Goal: Check status

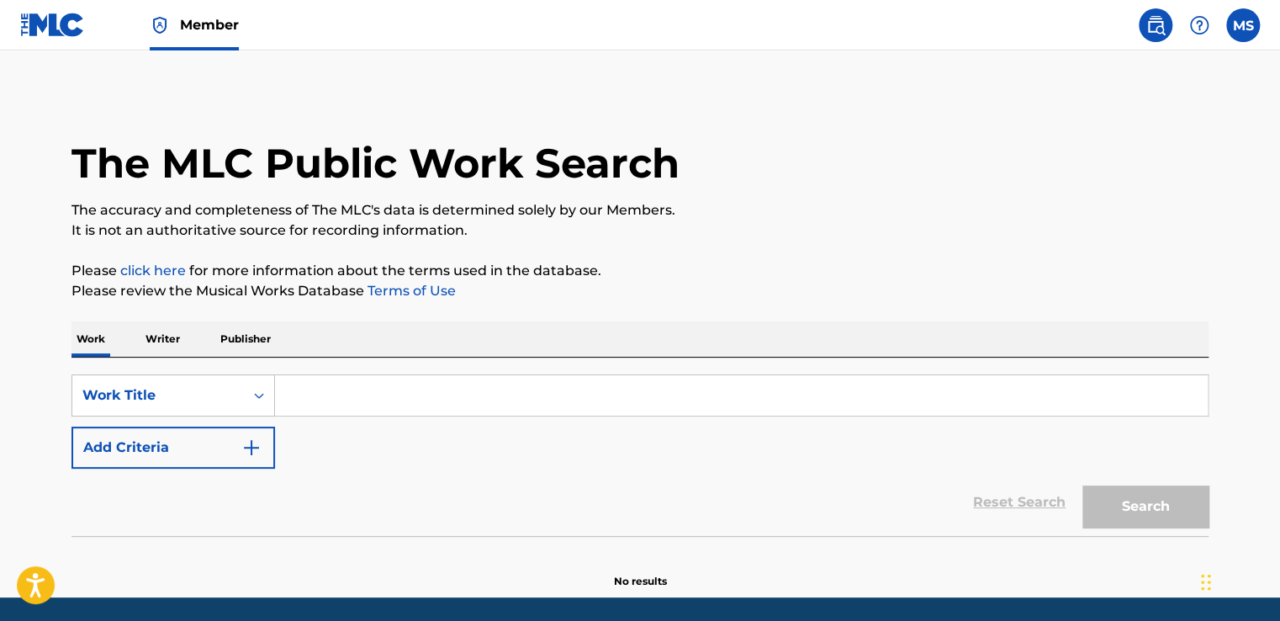
click at [47, 22] on img at bounding box center [52, 25] width 65 height 24
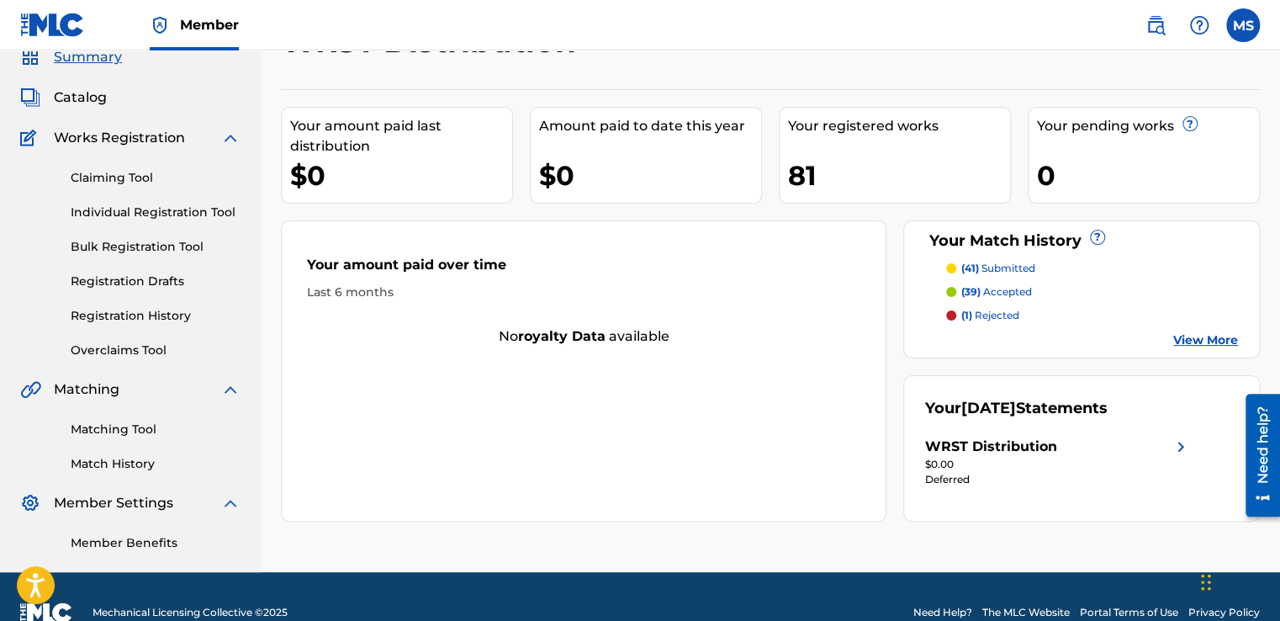
scroll to position [71, 0]
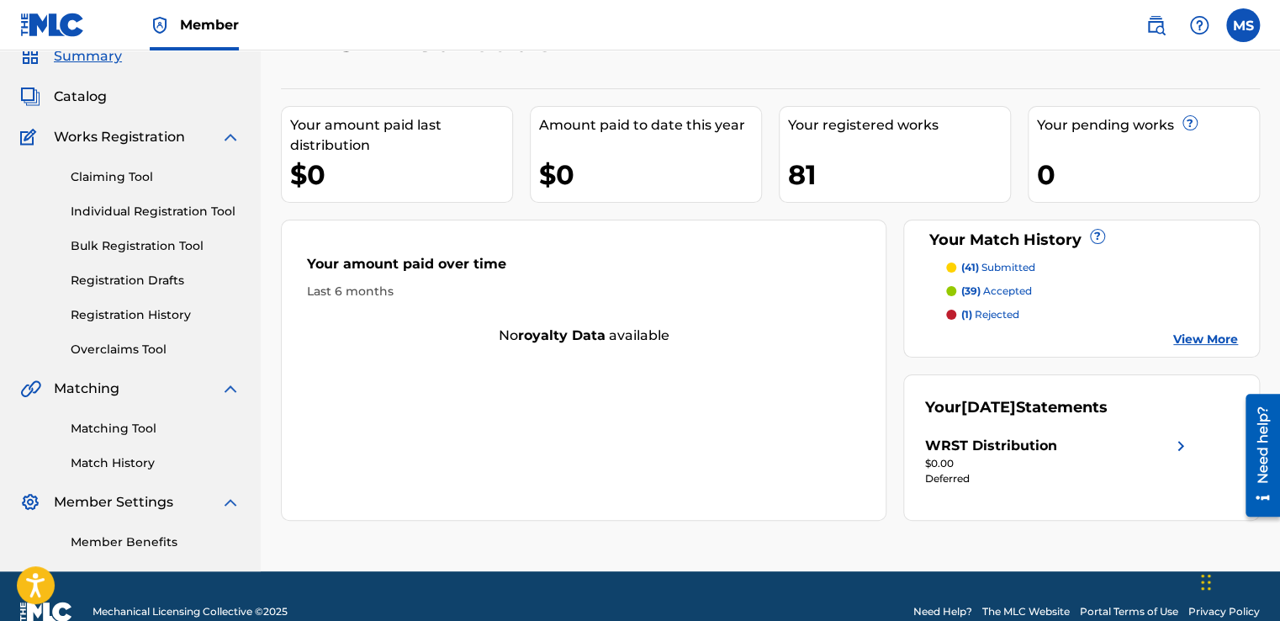
click at [1178, 336] on link "View More" at bounding box center [1205, 340] width 65 height 18
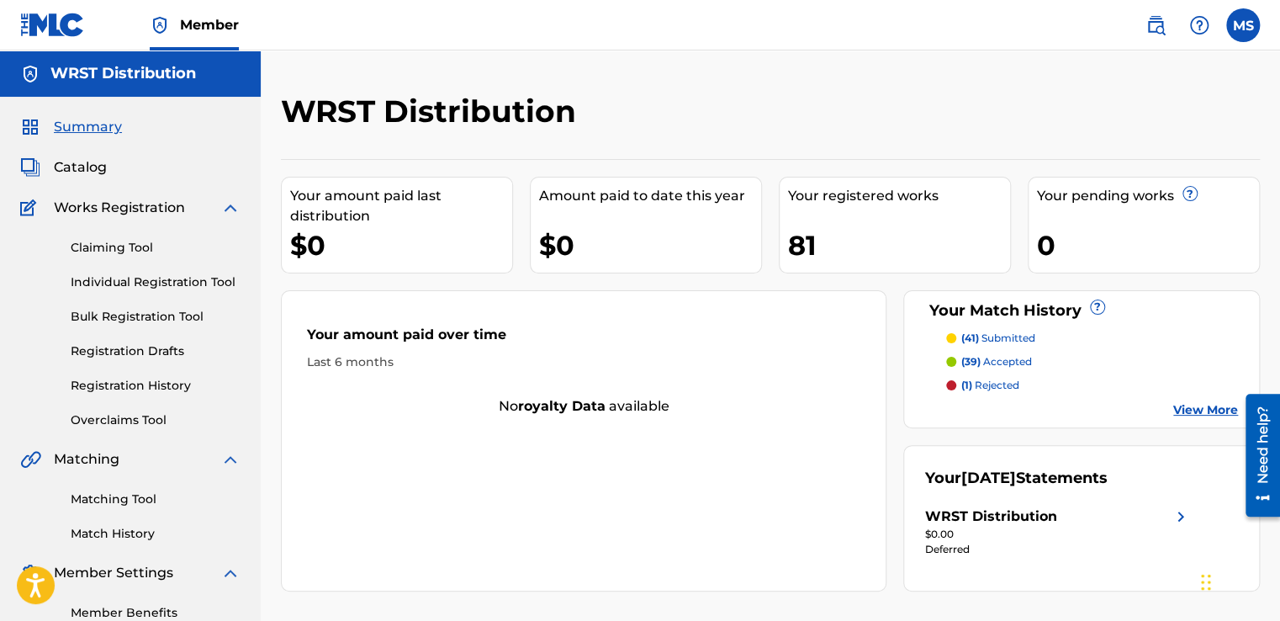
click at [205, 447] on div "Summary Catalog Works Registration Claiming Tool Individual Registration Tool B…" at bounding box center [130, 369] width 261 height 545
click at [990, 382] on p "(1) rejected" at bounding box center [990, 385] width 58 height 15
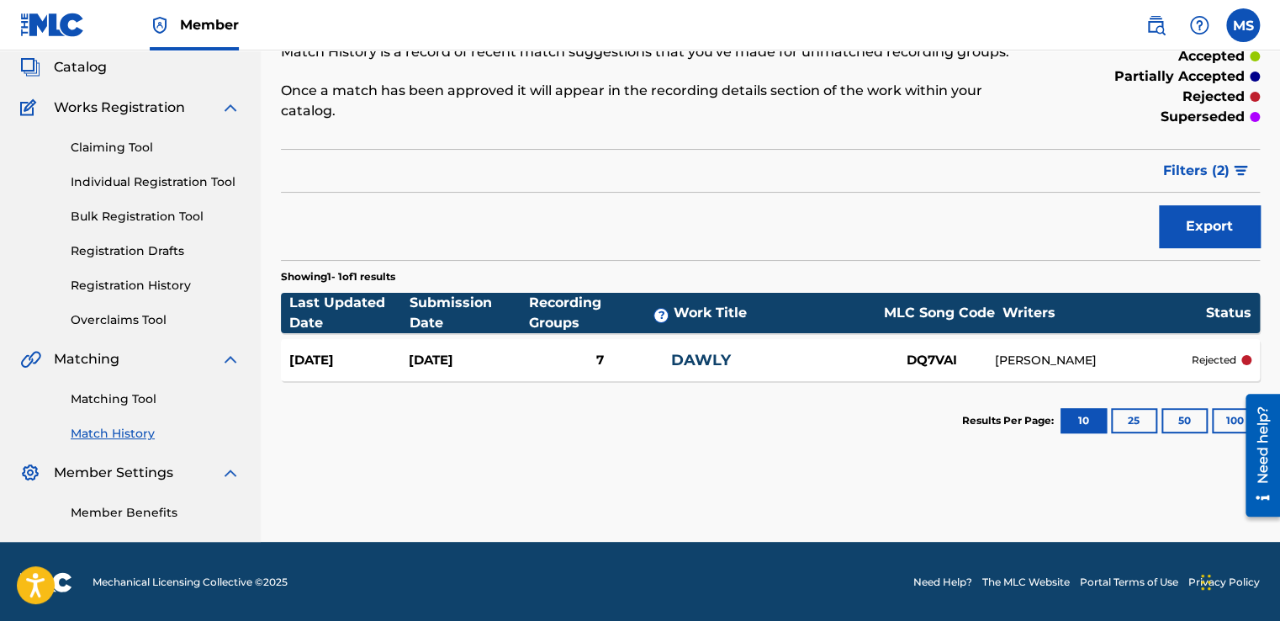
scroll to position [101, 0]
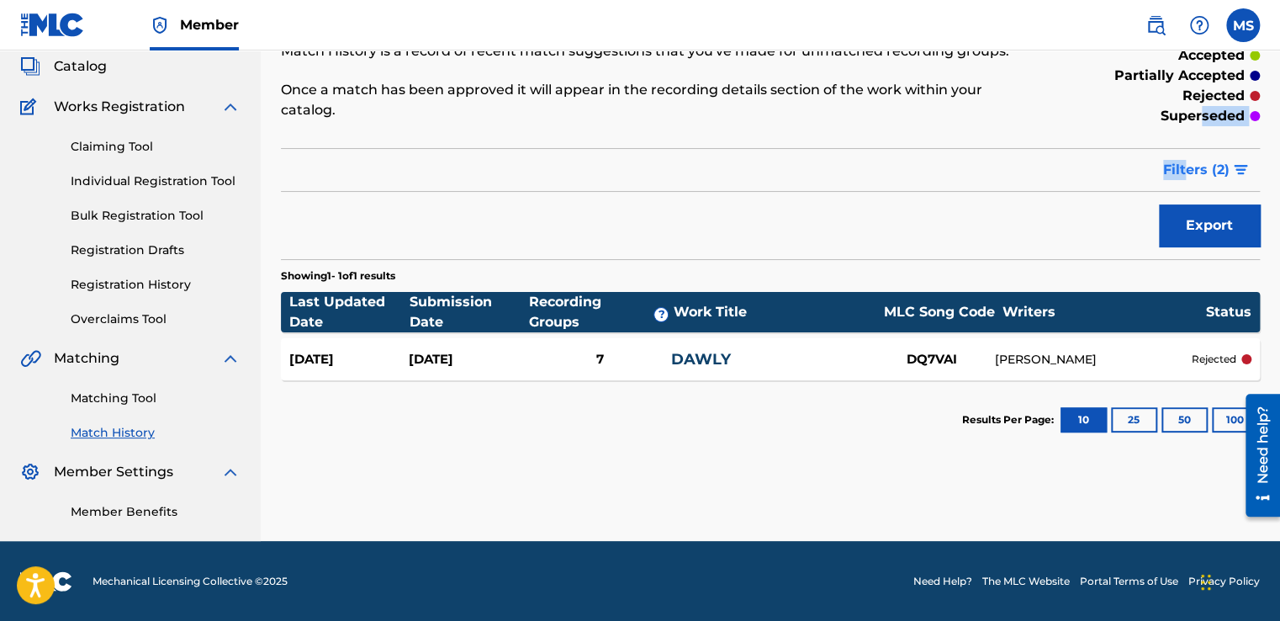
drag, startPoint x: 1200, startPoint y: 113, endPoint x: 1188, endPoint y: 159, distance: 47.9
click at [1188, 159] on div "Match History Match History is a record of recent match suggestions that you've…" at bounding box center [770, 226] width 979 height 468
drag, startPoint x: 1188, startPoint y: 159, endPoint x: 1195, endPoint y: 177, distance: 20.0
click at [1195, 177] on span "Filters ( 2 )" at bounding box center [1196, 170] width 66 height 20
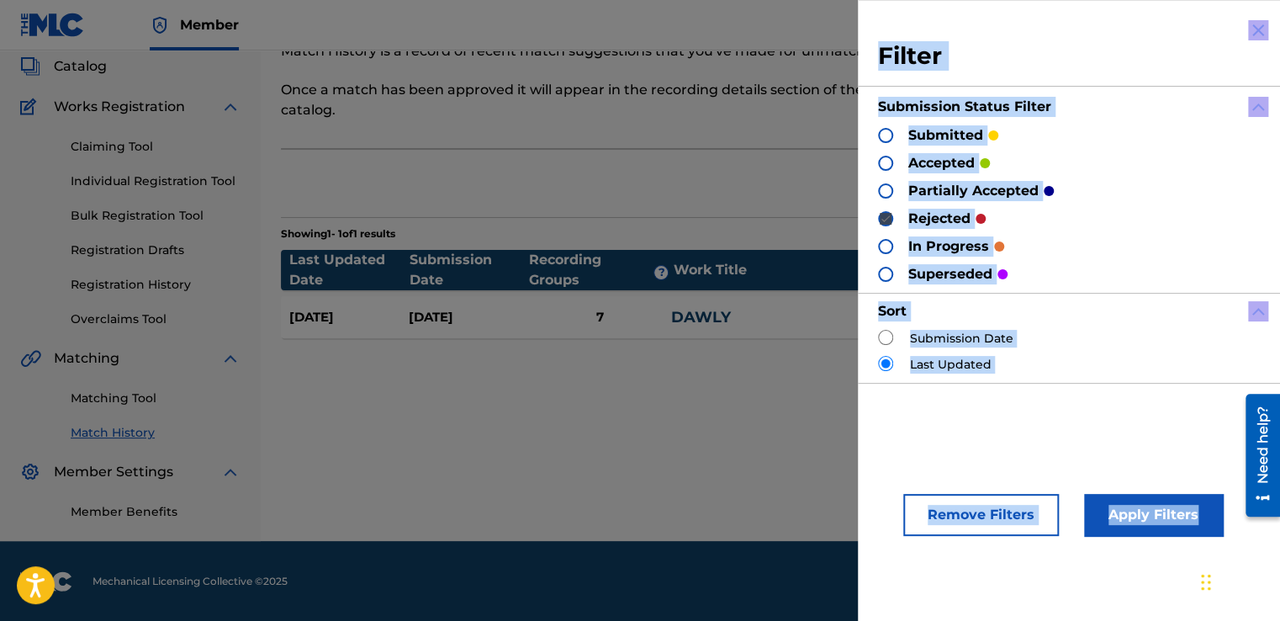
click at [896, 270] on div "superseded" at bounding box center [943, 273] width 130 height 19
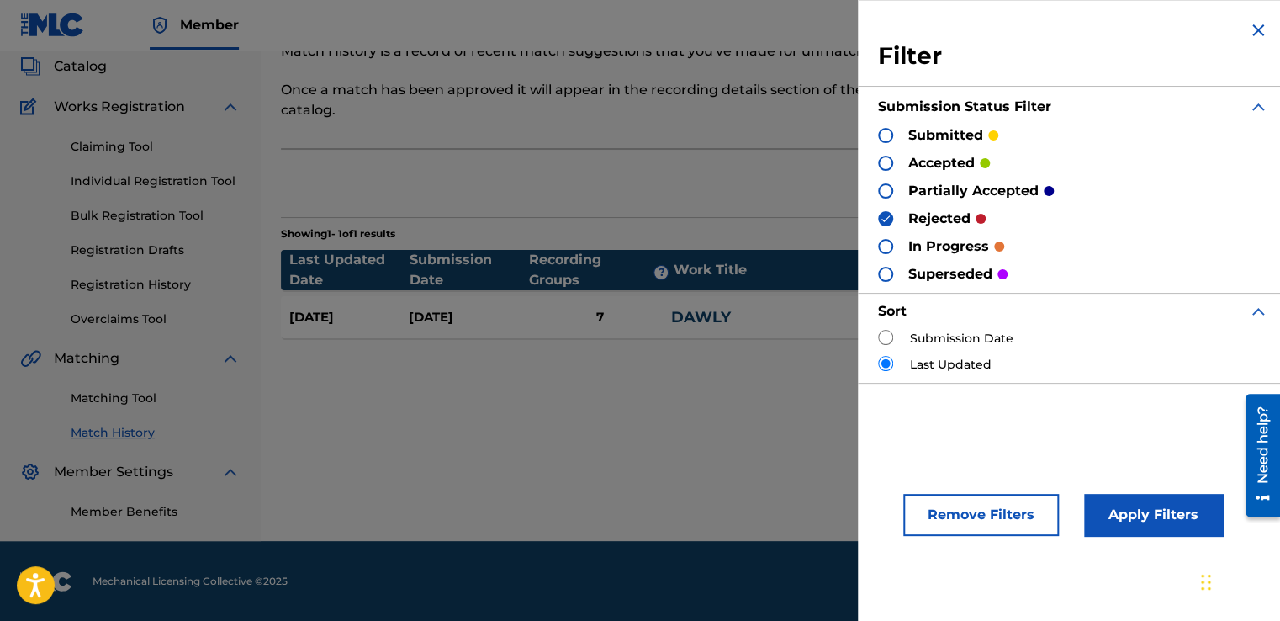
click at [888, 270] on div at bounding box center [885, 274] width 15 height 15
click at [1125, 516] on button "Apply Filters" at bounding box center [1153, 515] width 139 height 42
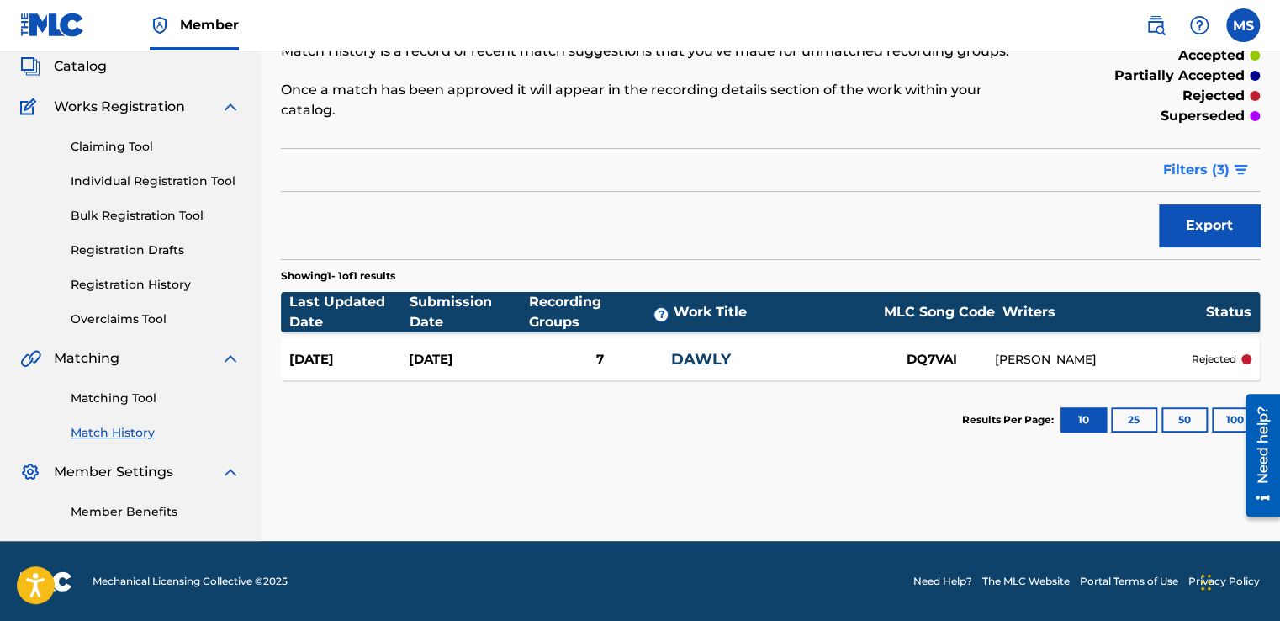
click at [1184, 167] on span "Filters ( 3 )" at bounding box center [1196, 170] width 66 height 20
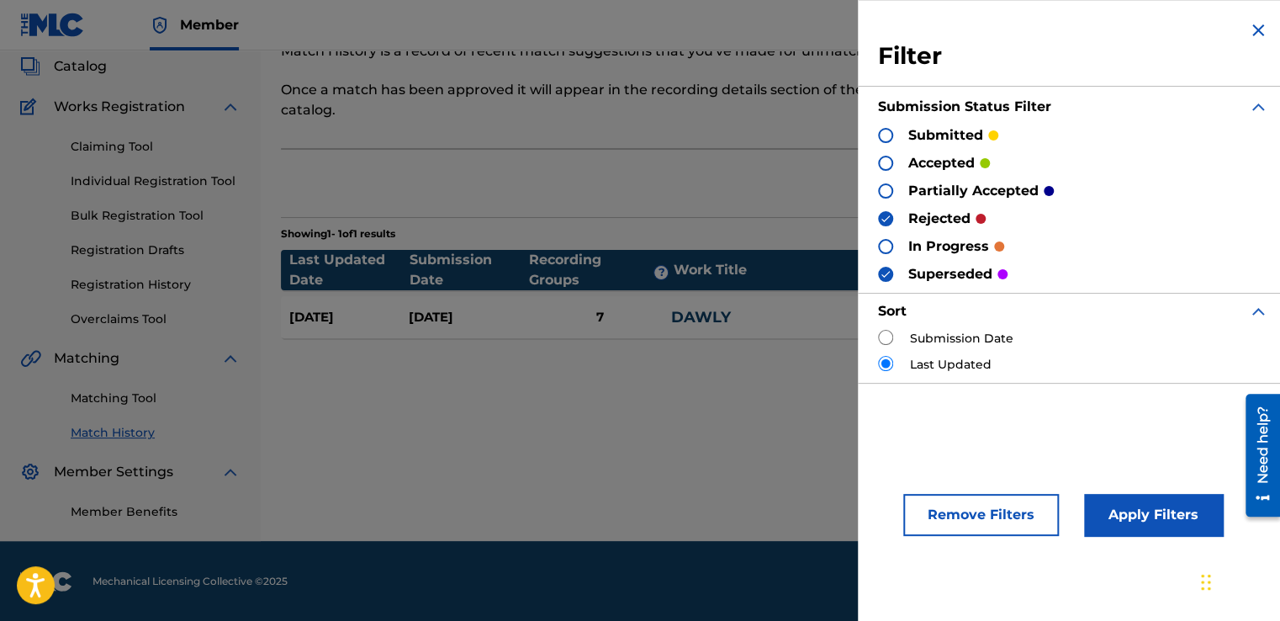
click at [623, 232] on section "Showing 1 - 1 of 1 results" at bounding box center [770, 229] width 979 height 24
